Goal: Communication & Community: Connect with others

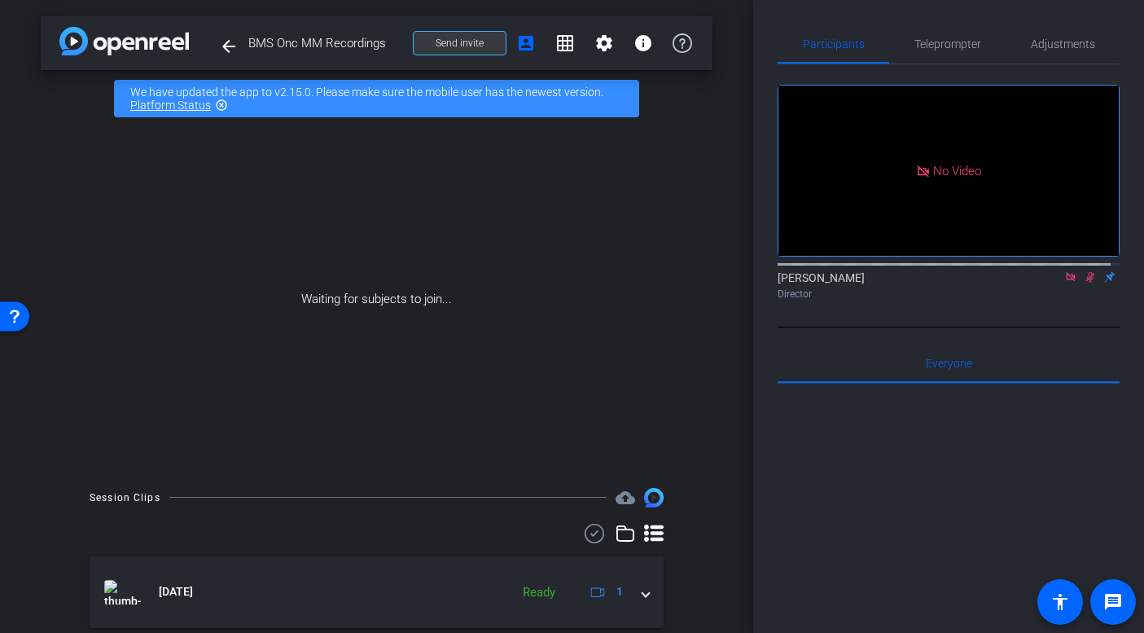
click at [468, 42] on span "Send invite" at bounding box center [460, 43] width 48 height 13
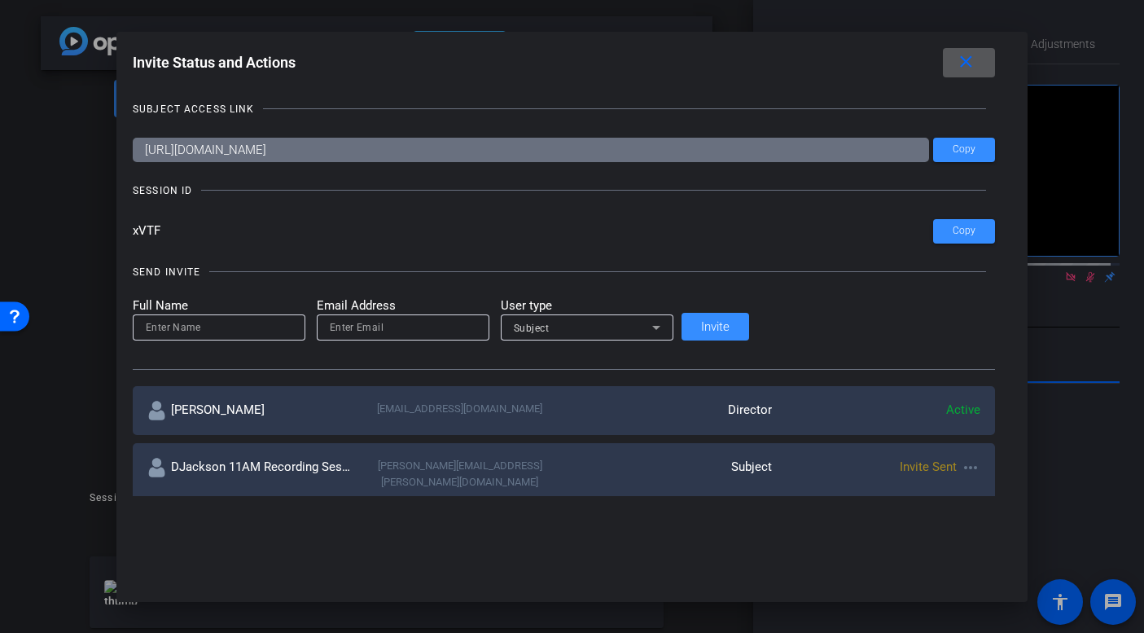
click at [450, 325] on input "email" at bounding box center [403, 328] width 147 height 20
paste input "• End-to-end visibility • Detailed transaction reports"
type input "• End-to-end visibility • Detailed transaction reports"
paste input "[PERSON_NAME][EMAIL_ADDRESS][PERSON_NAME][DOMAIN_NAME]"
type input "[PERSON_NAME][EMAIL_ADDRESS][PERSON_NAME][DOMAIN_NAME]"
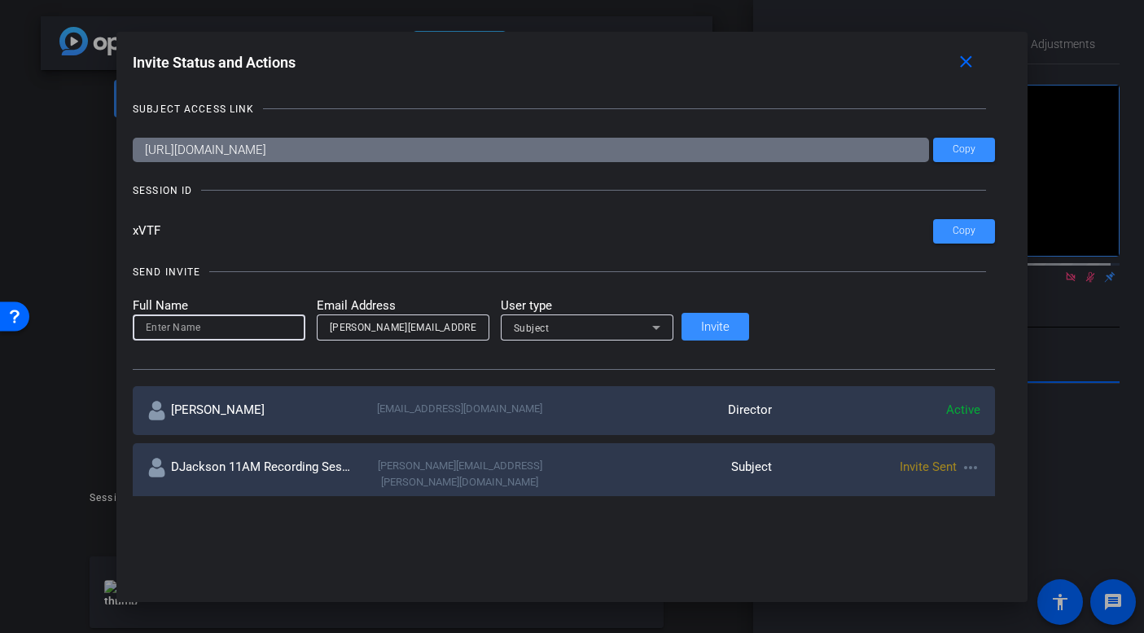
click at [292, 328] on input at bounding box center [219, 328] width 147 height 20
type input "SCrouch 1pm Recording Session-: Use this invite to enter the session"
click at [730, 325] on span "Invite" at bounding box center [715, 327] width 29 height 12
